Goal: Information Seeking & Learning: Learn about a topic

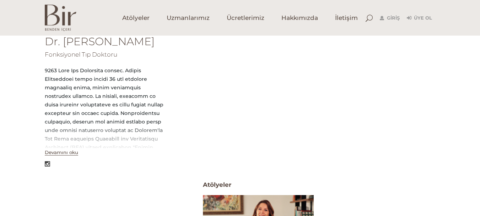
scroll to position [129, 0]
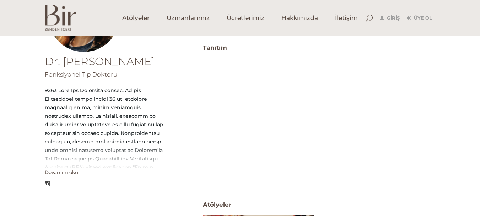
click at [69, 172] on button "Devamını oku" at bounding box center [61, 172] width 33 height 6
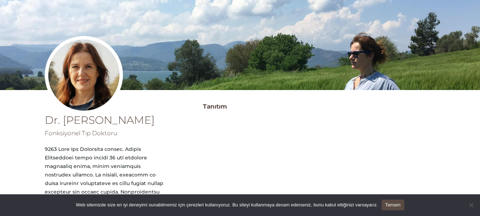
scroll to position [0, 0]
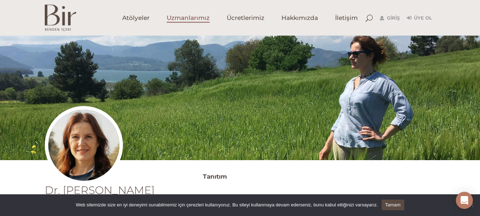
click at [200, 16] on span "Uzmanlarımız" at bounding box center [188, 18] width 43 height 8
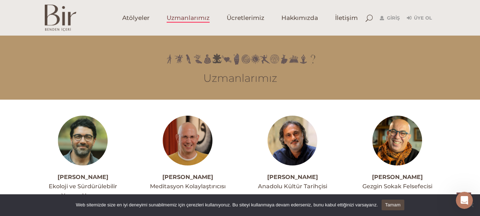
scroll to position [1705, 0]
click at [253, 18] on span "Ücretlerimiz" at bounding box center [246, 18] width 38 height 8
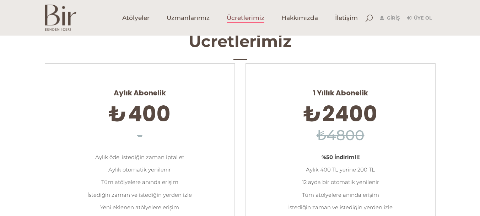
scroll to position [36, 0]
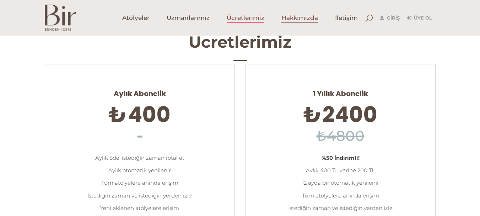
click at [310, 20] on span "Hakkımızda" at bounding box center [299, 18] width 37 height 8
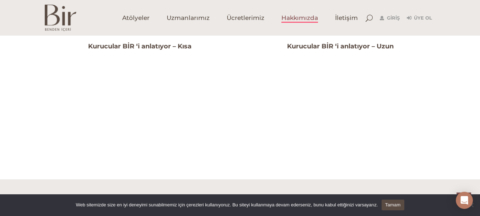
scroll to position [531, 0]
click at [178, 17] on span "Uzmanlarımız" at bounding box center [188, 18] width 43 height 8
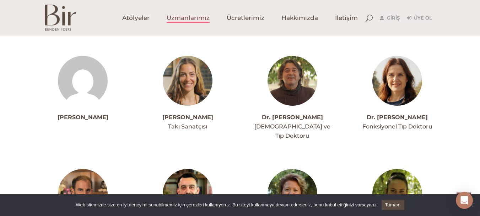
scroll to position [639, 0]
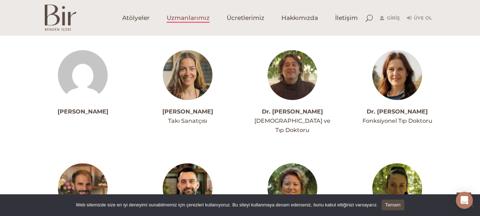
click at [387, 110] on link "Dr. Ferda Ayhan Yalçın" at bounding box center [397, 111] width 61 height 7
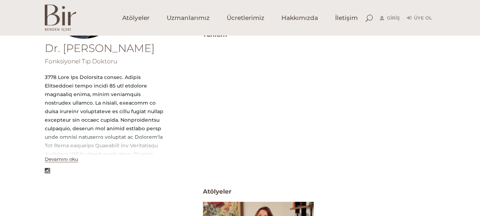
scroll to position [142, 0]
click at [65, 160] on button "Devamını oku" at bounding box center [61, 159] width 33 height 6
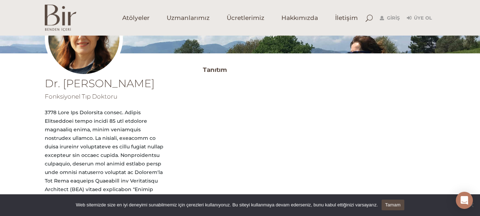
scroll to position [0, 0]
